Goal: Information Seeking & Learning: Learn about a topic

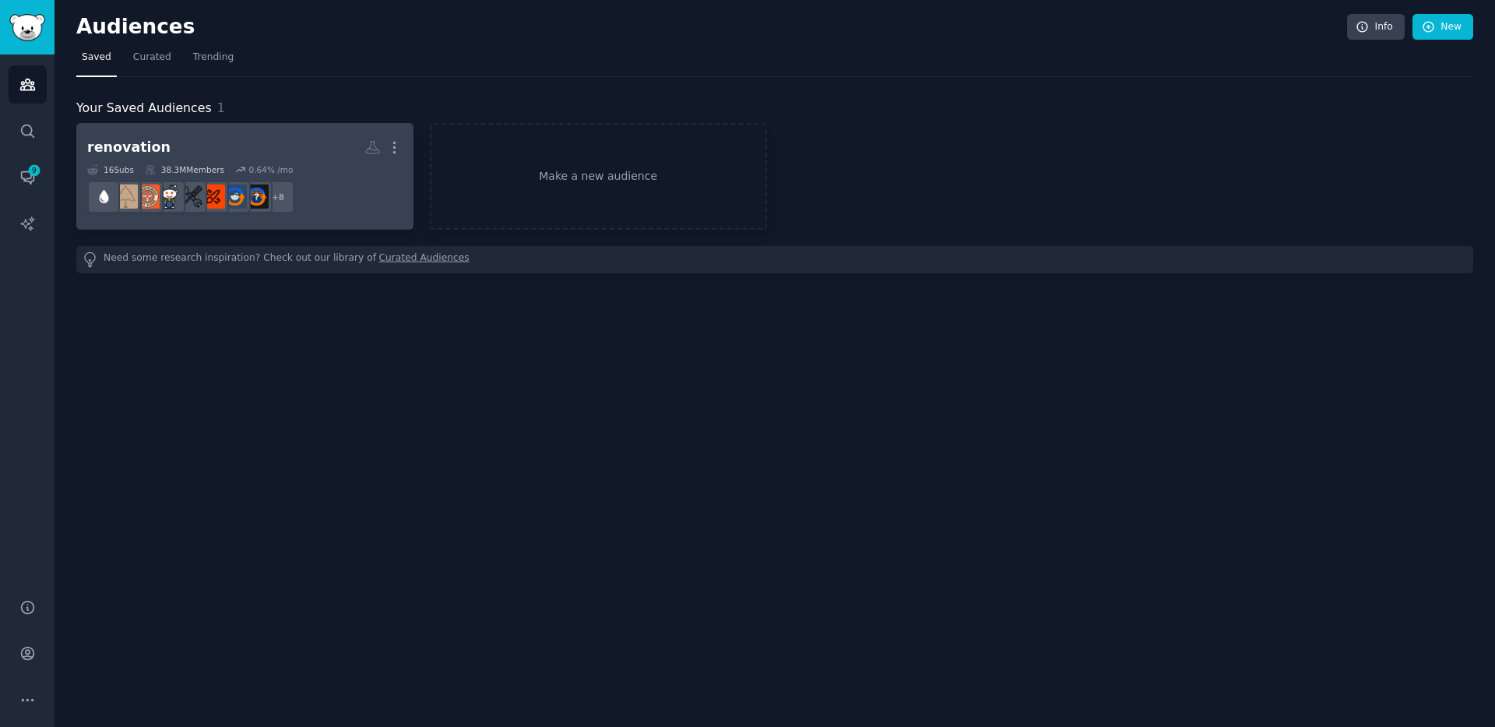
click at [229, 164] on div "16 Sub s 38.3M Members 0.64 % /mo" at bounding box center [244, 169] width 315 height 11
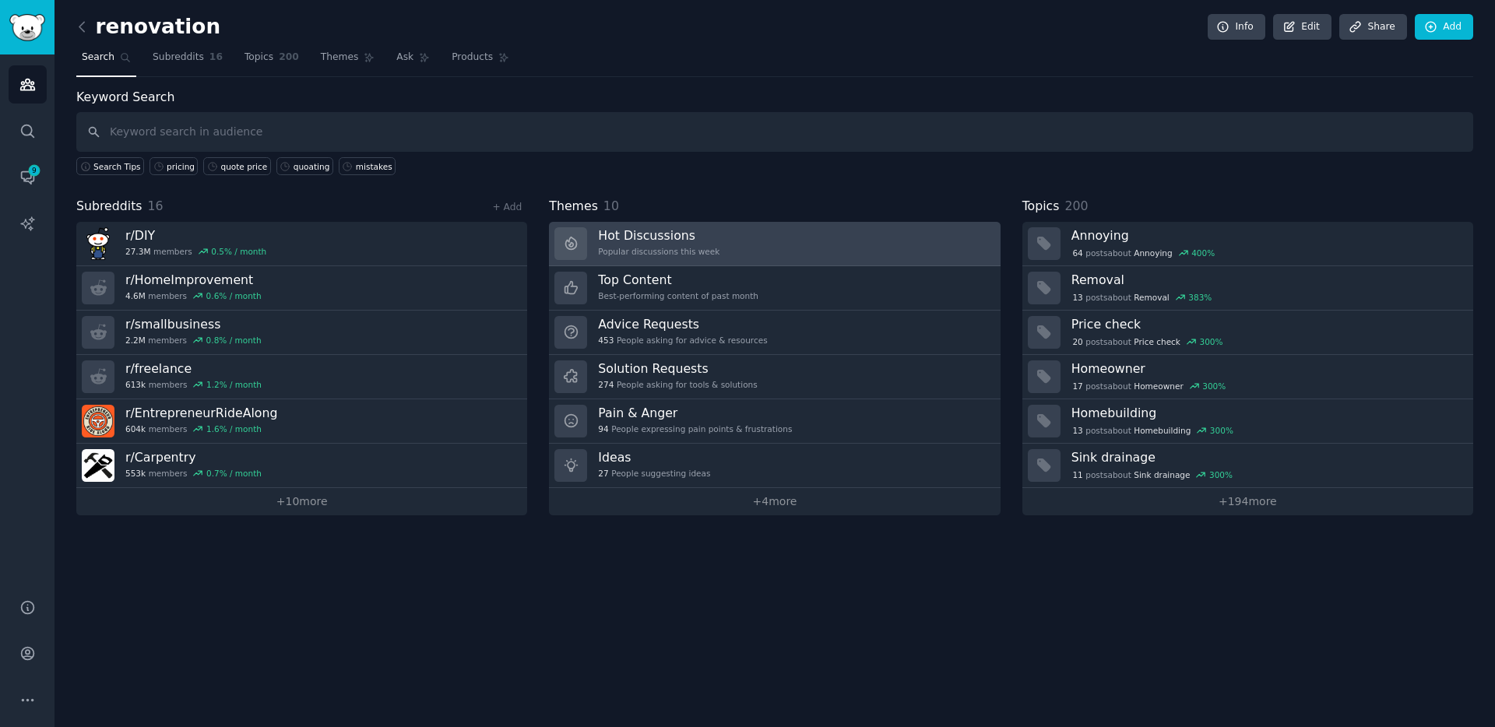
click at [671, 241] on h3 "Hot Discussions" at bounding box center [658, 235] width 121 height 16
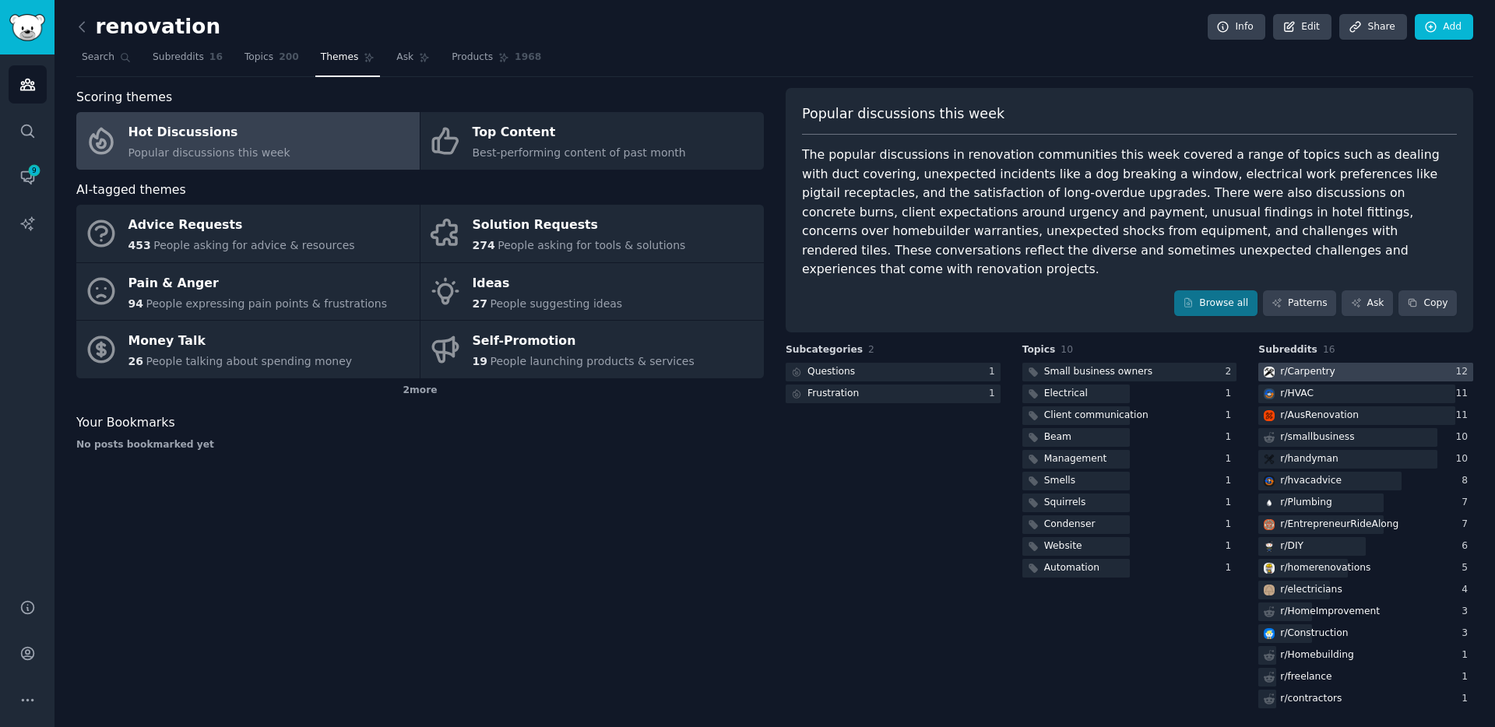
click at [1310, 365] on div "r/ Carpentry" at bounding box center [1307, 372] width 54 height 14
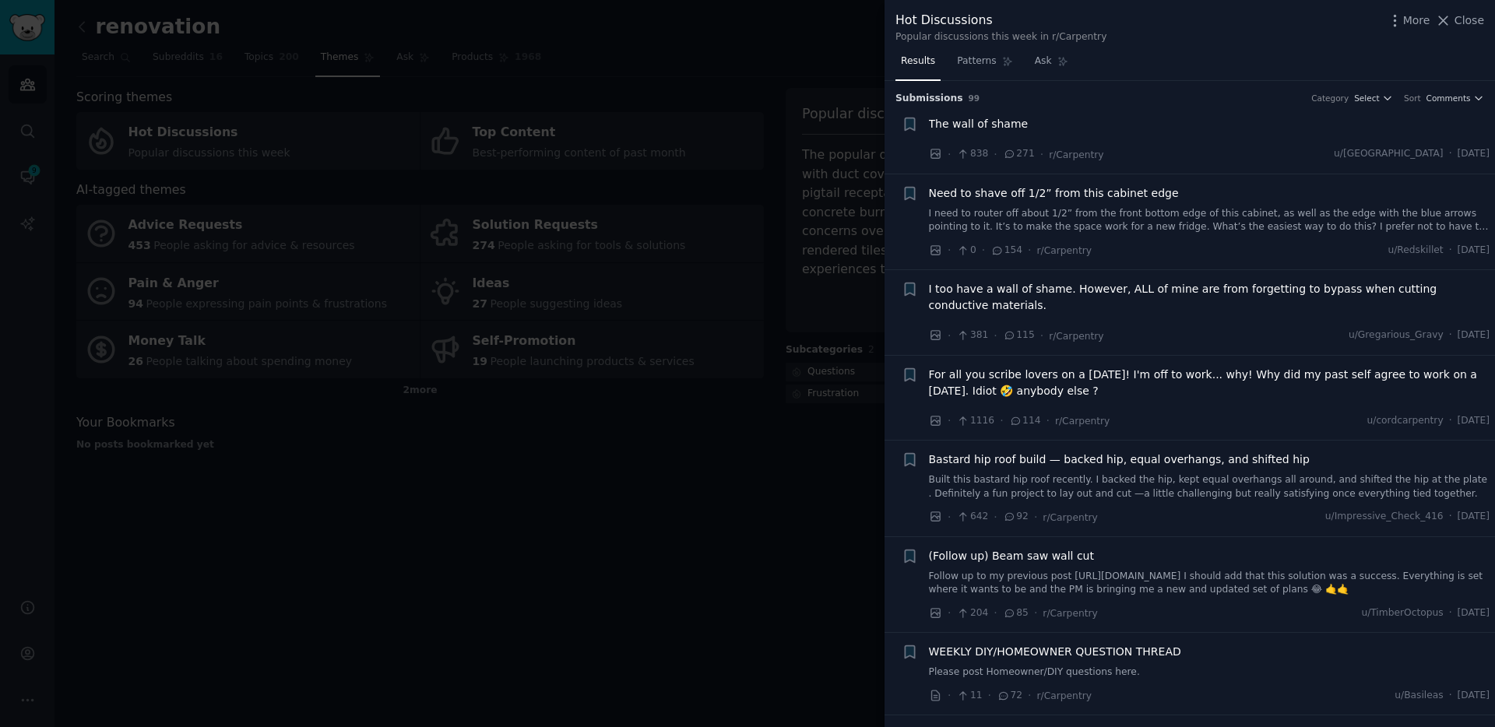
click at [842, 476] on div at bounding box center [747, 363] width 1495 height 727
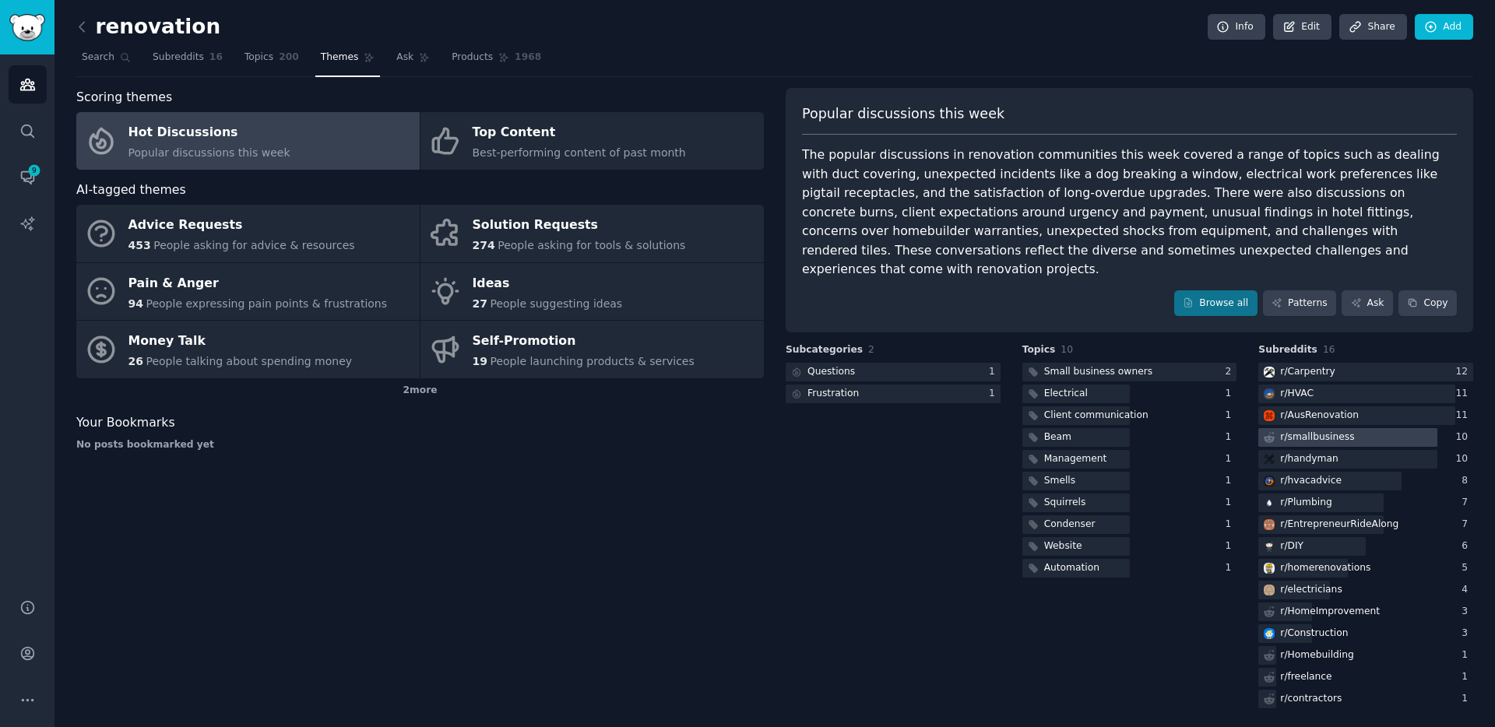
click at [1334, 431] on div "r/ smallbusiness" at bounding box center [1317, 438] width 74 height 14
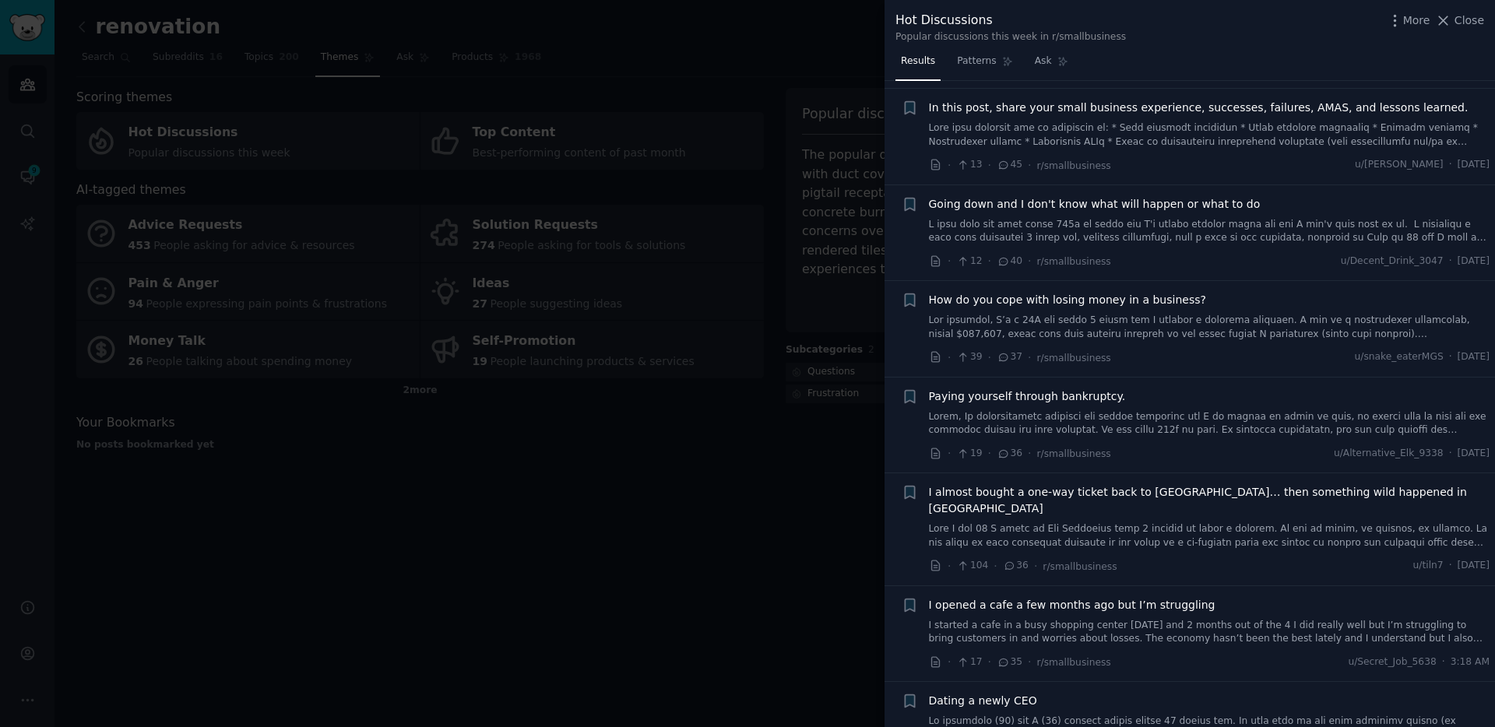
scroll to position [844, 0]
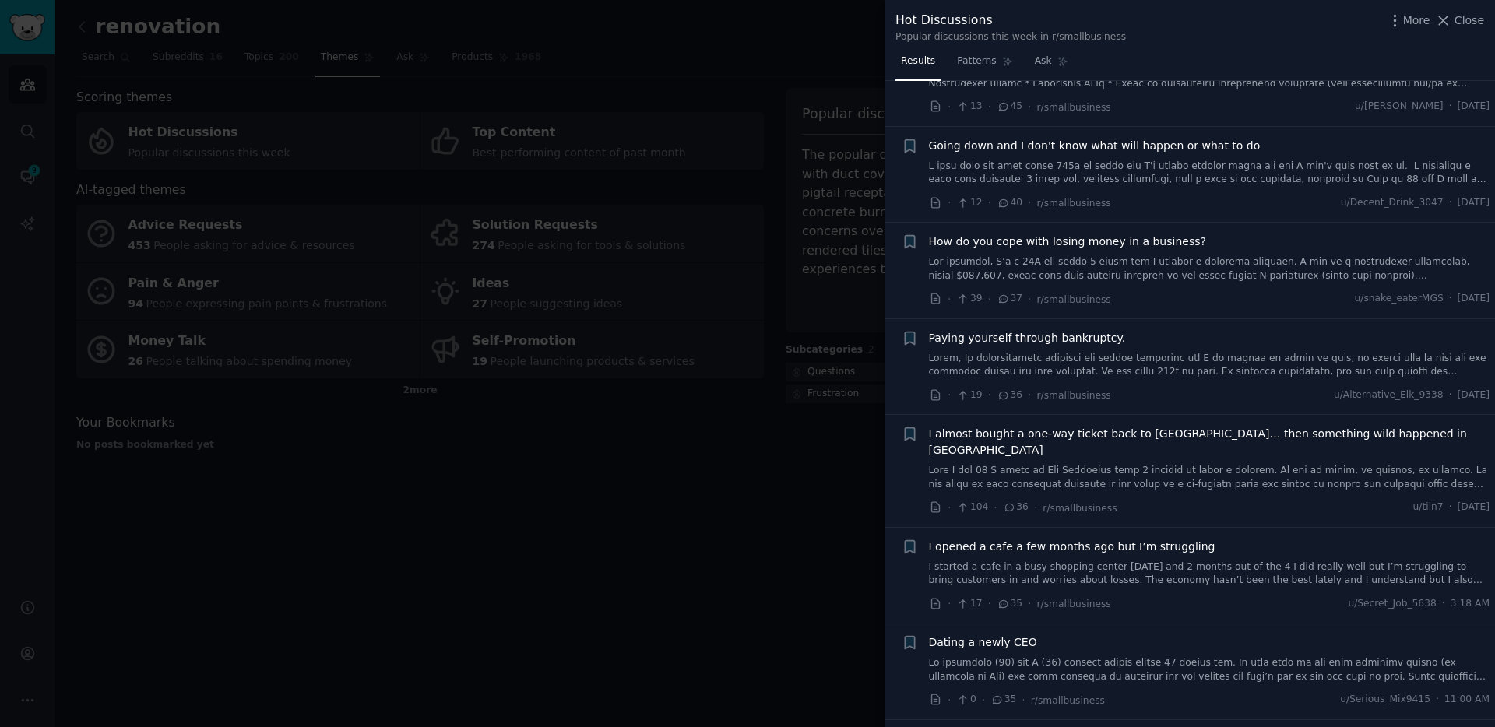
click at [754, 486] on div at bounding box center [747, 363] width 1495 height 727
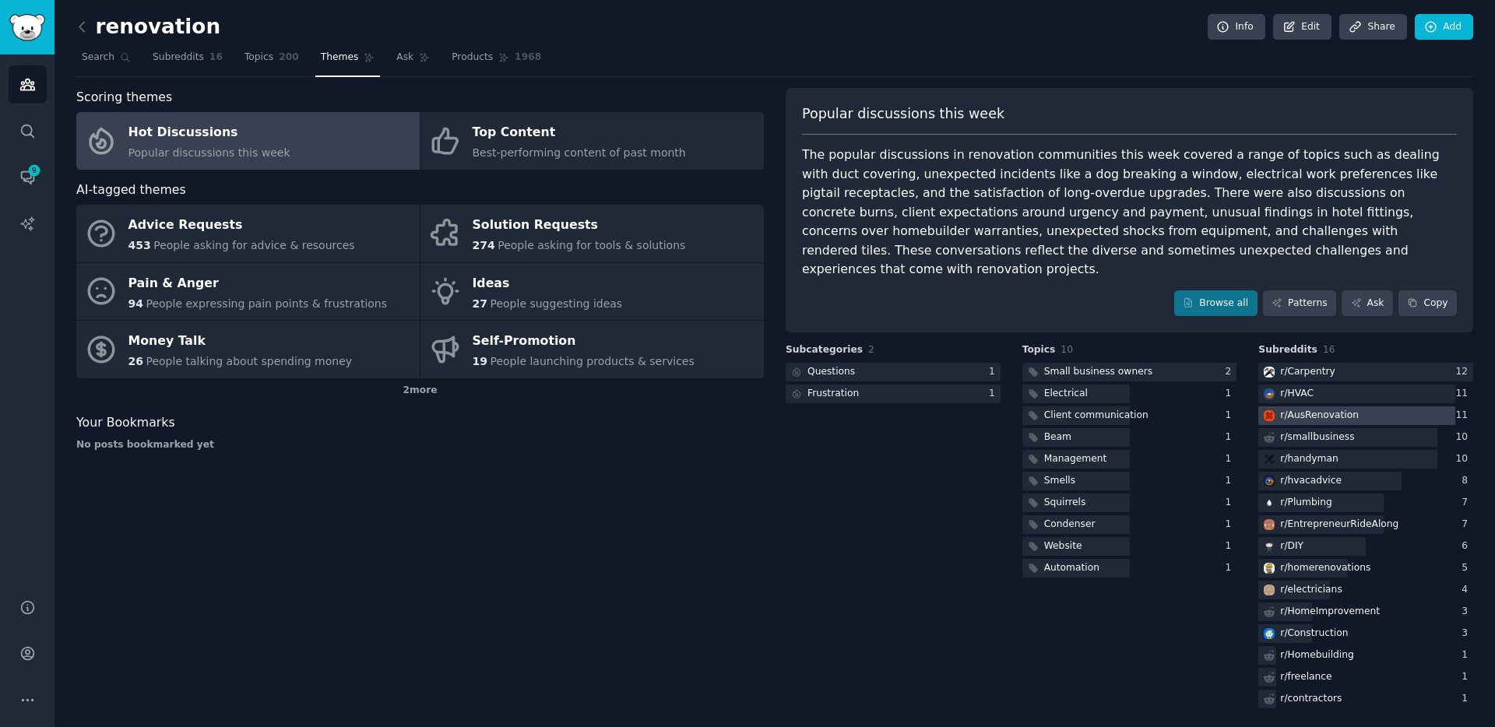
click at [1335, 409] on div "r/ AusRenovation" at bounding box center [1319, 416] width 79 height 14
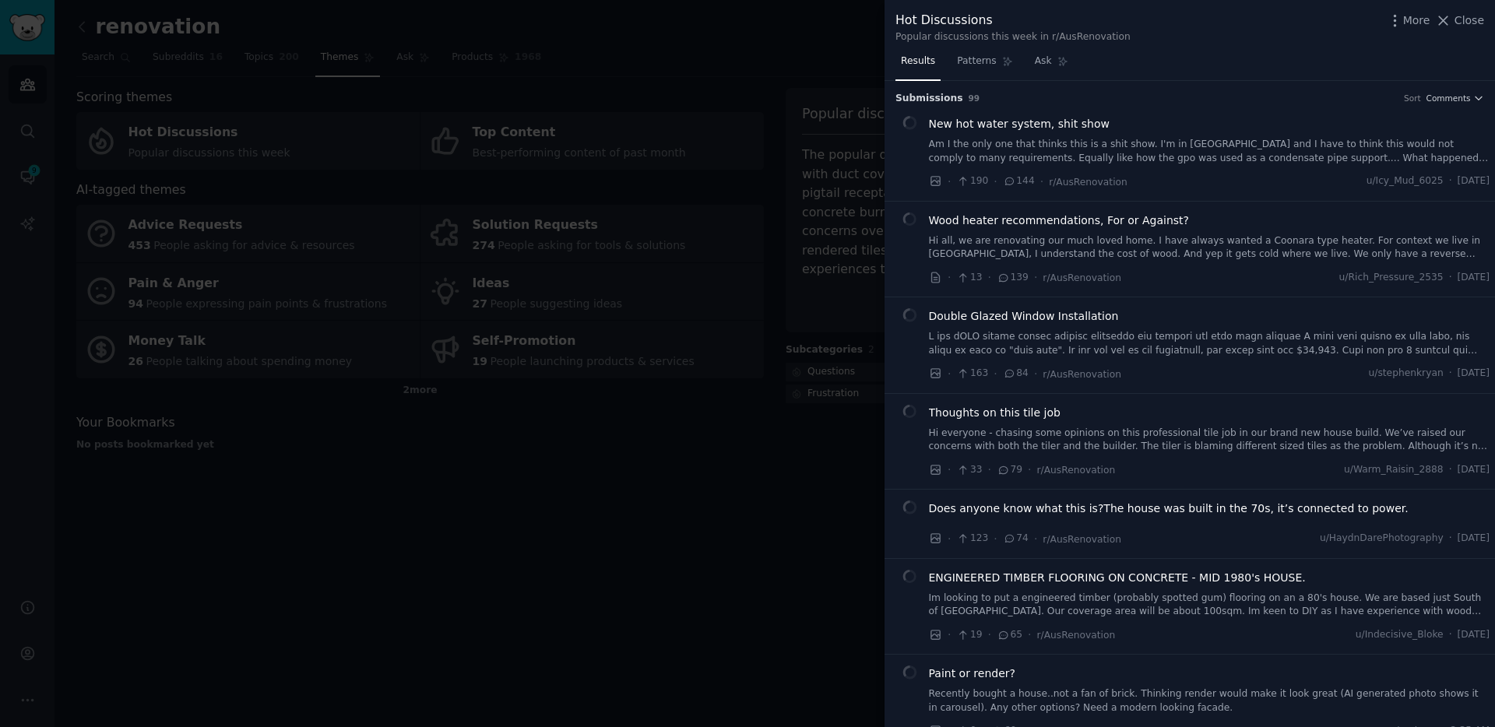
click at [1053, 220] on span "Wood heater recommendations, For or Against?" at bounding box center [1059, 221] width 261 height 16
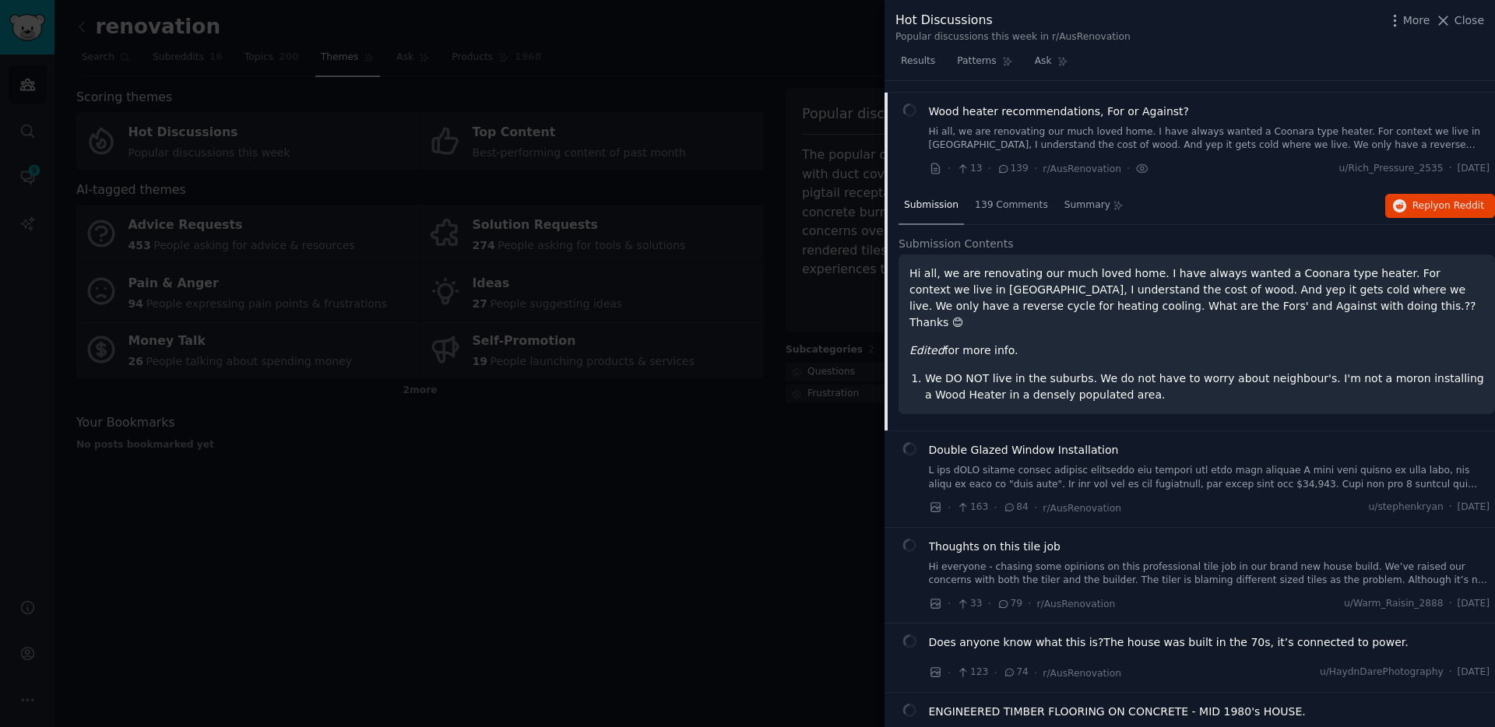
scroll to position [121, 0]
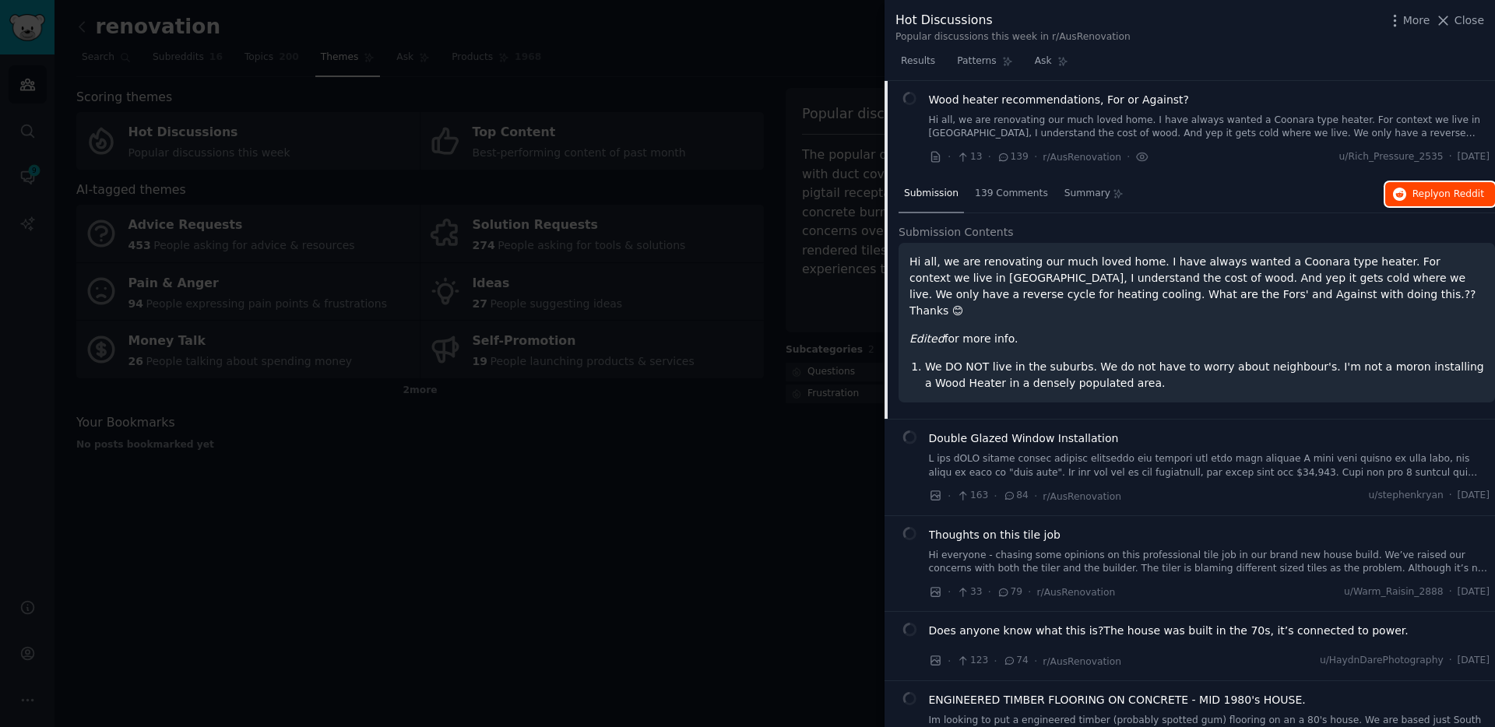
click at [1425, 199] on span "Reply on Reddit" at bounding box center [1448, 195] width 72 height 14
